Goal: Task Accomplishment & Management: Manage account settings

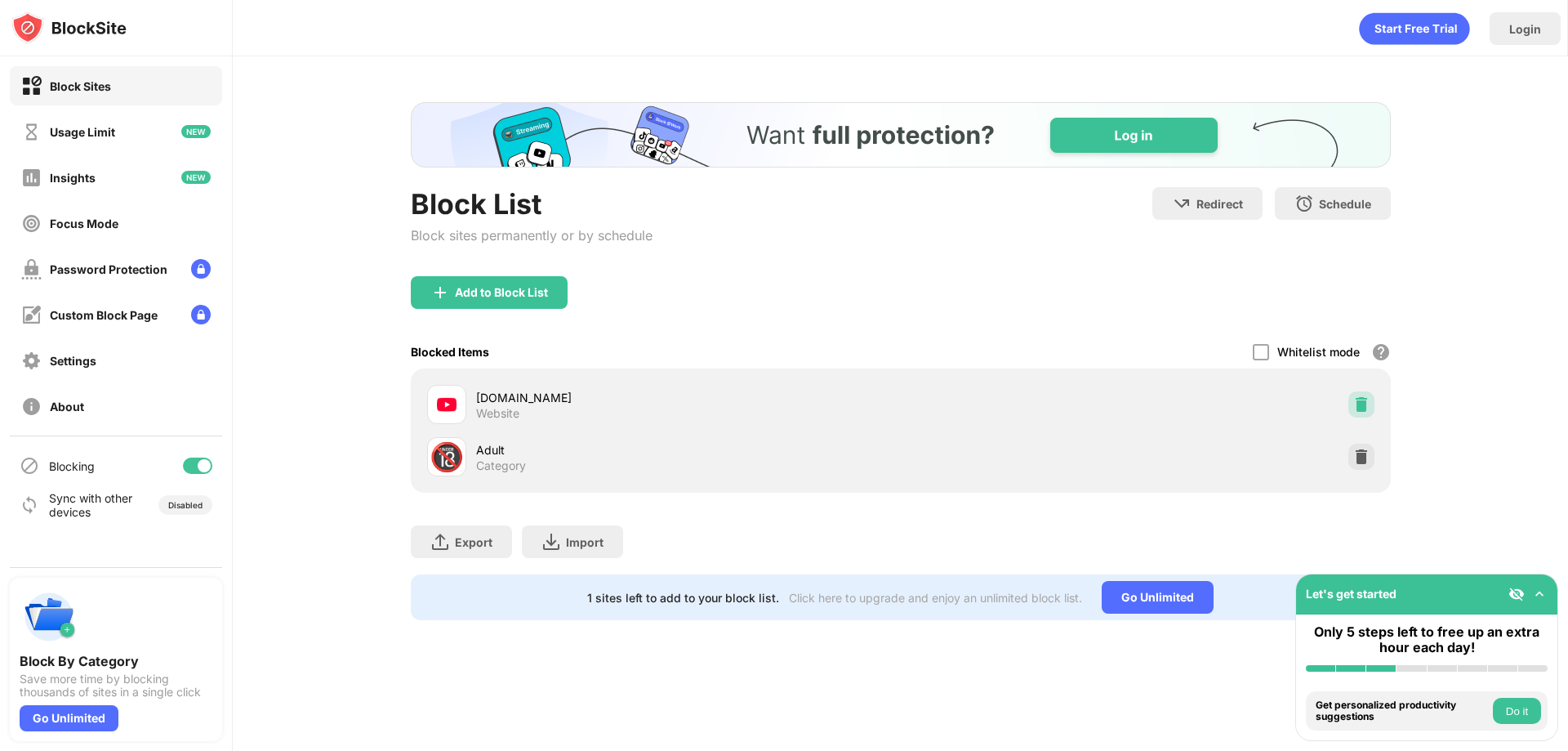
drag, startPoint x: 1363, startPoint y: 398, endPoint x: 680, endPoint y: 61, distance: 761.6
click at [1363, 398] on img at bounding box center [1361, 404] width 16 height 16
